Goal: Task Accomplishment & Management: Use online tool/utility

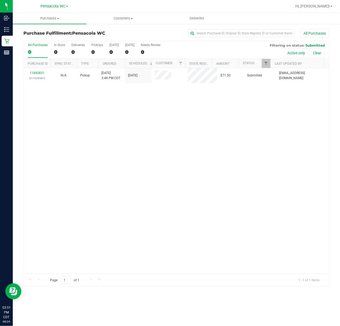
click at [134, 163] on div "11840831 (317028587) N/A Pickup [DATE] 3:48 PM CDT 8/24/2025 $71.50 Submitted […" at bounding box center [177, 170] width 306 height 205
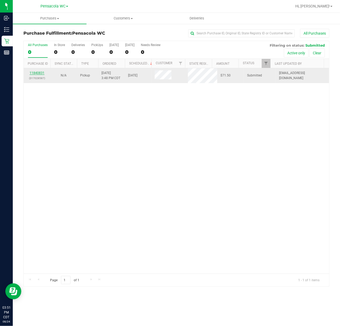
click at [37, 75] on link "11840831" at bounding box center [37, 73] width 15 height 4
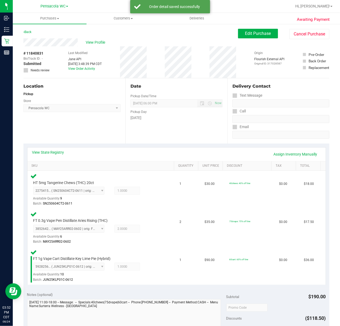
scroll to position [74, 0]
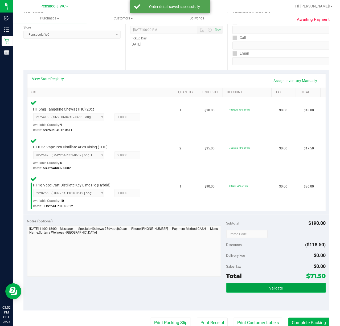
click at [285, 290] on button "Validate" at bounding box center [276, 288] width 100 height 10
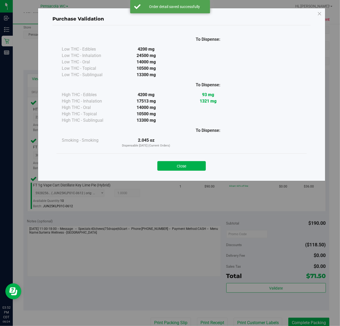
click at [184, 177] on div "Purchase Validation To Dispense: Low THC - Edibles 4200 mg" at bounding box center [182, 94] width 288 height 173
click at [190, 170] on button "Close" at bounding box center [181, 166] width 48 height 10
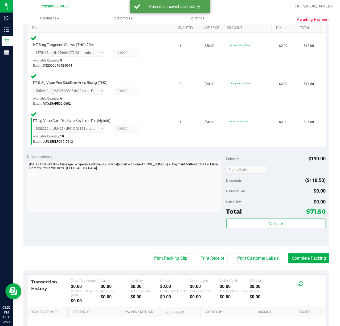
scroll to position [173, 0]
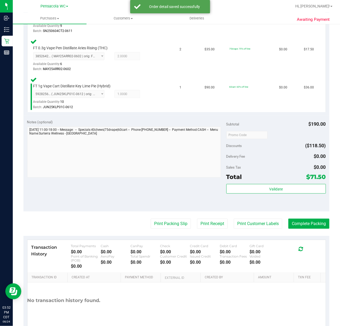
click at [183, 240] on div "Transaction History Total Payments $0.00 Cash $0.00 CanPay $0.00 Check $0.00 Cr…" at bounding box center [176, 256] width 298 height 33
click at [171, 224] on button "Print Packing Slip" at bounding box center [171, 224] width 40 height 10
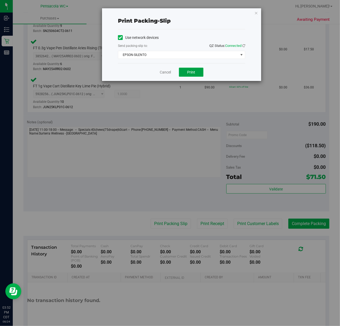
click at [189, 77] on button "Print" at bounding box center [191, 72] width 25 height 9
click at [255, 13] on icon "button" at bounding box center [256, 13] width 4 height 6
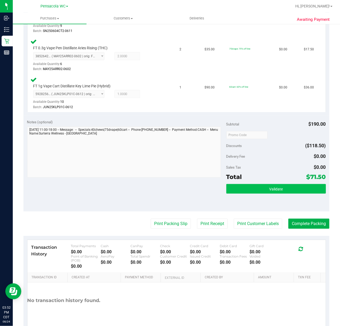
click at [290, 189] on button "Validate" at bounding box center [276, 189] width 100 height 10
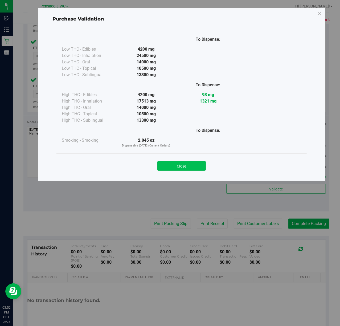
click at [180, 165] on button "Close" at bounding box center [181, 166] width 48 height 10
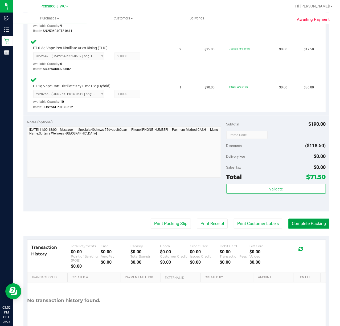
click at [300, 225] on button "Complete Packing" at bounding box center [309, 224] width 41 height 10
